Goal: Information Seeking & Learning: Check status

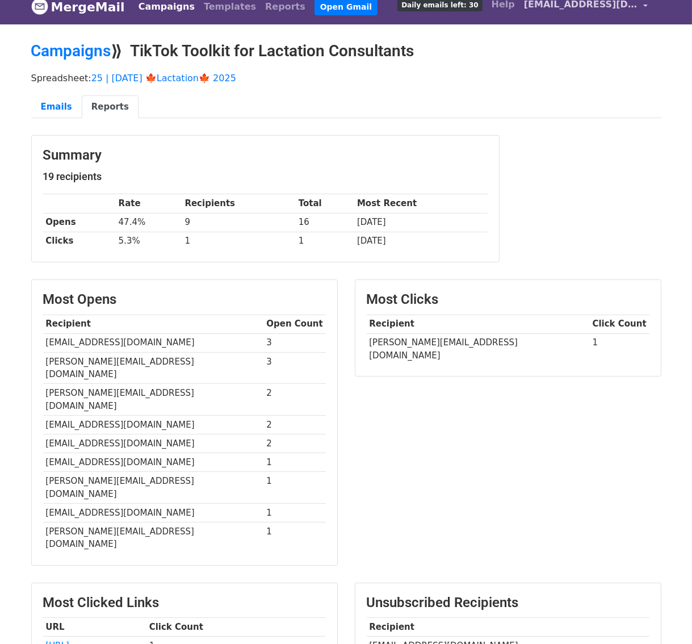
scroll to position [11, 0]
